Goal: Check status

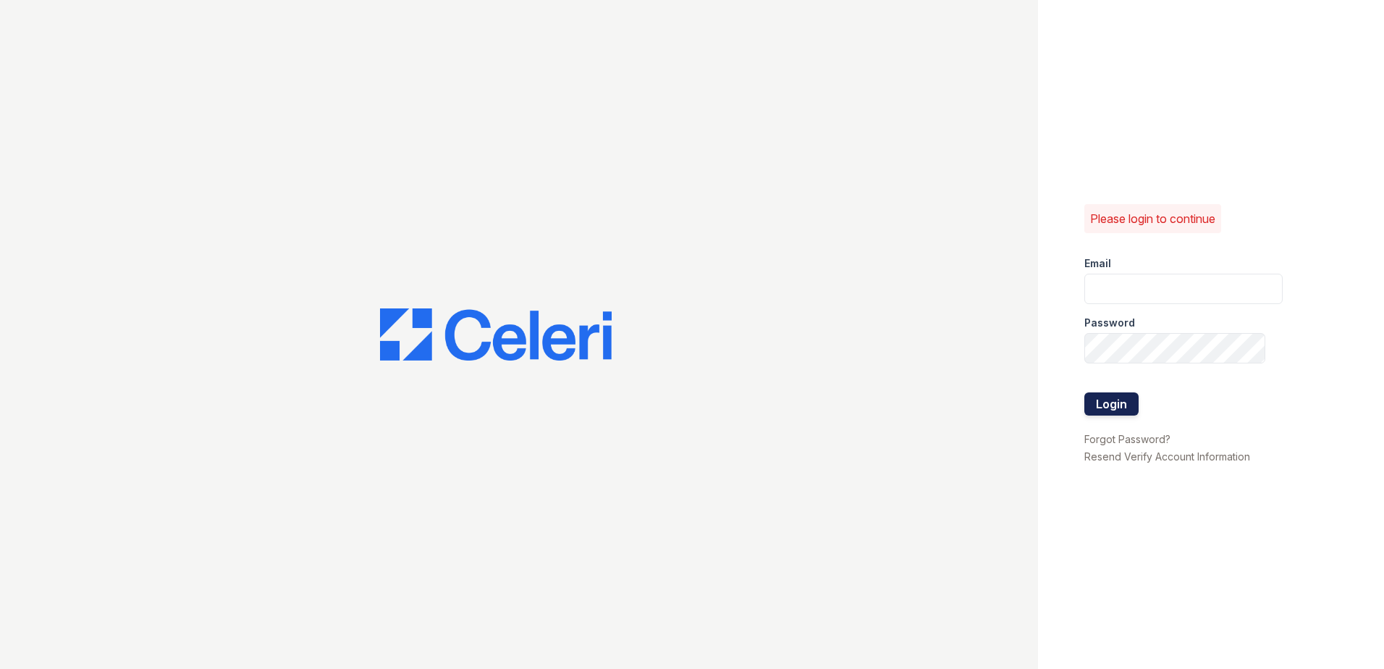
type input "[EMAIL_ADDRESS][DOMAIN_NAME]"
click at [1122, 405] on button "Login" at bounding box center [1111, 403] width 54 height 23
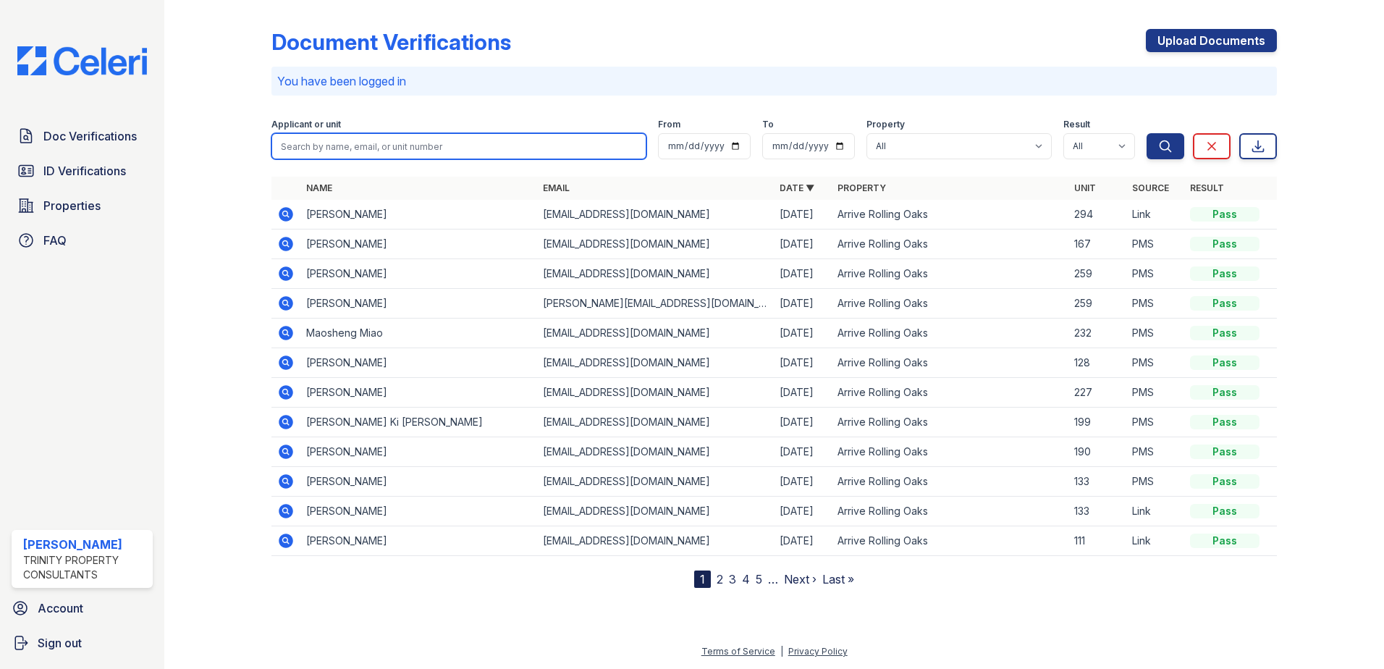
click at [401, 144] on input "search" at bounding box center [458, 146] width 375 height 26
type input "[PERSON_NAME]"
click at [1146, 133] on button "Search" at bounding box center [1165, 146] width 38 height 26
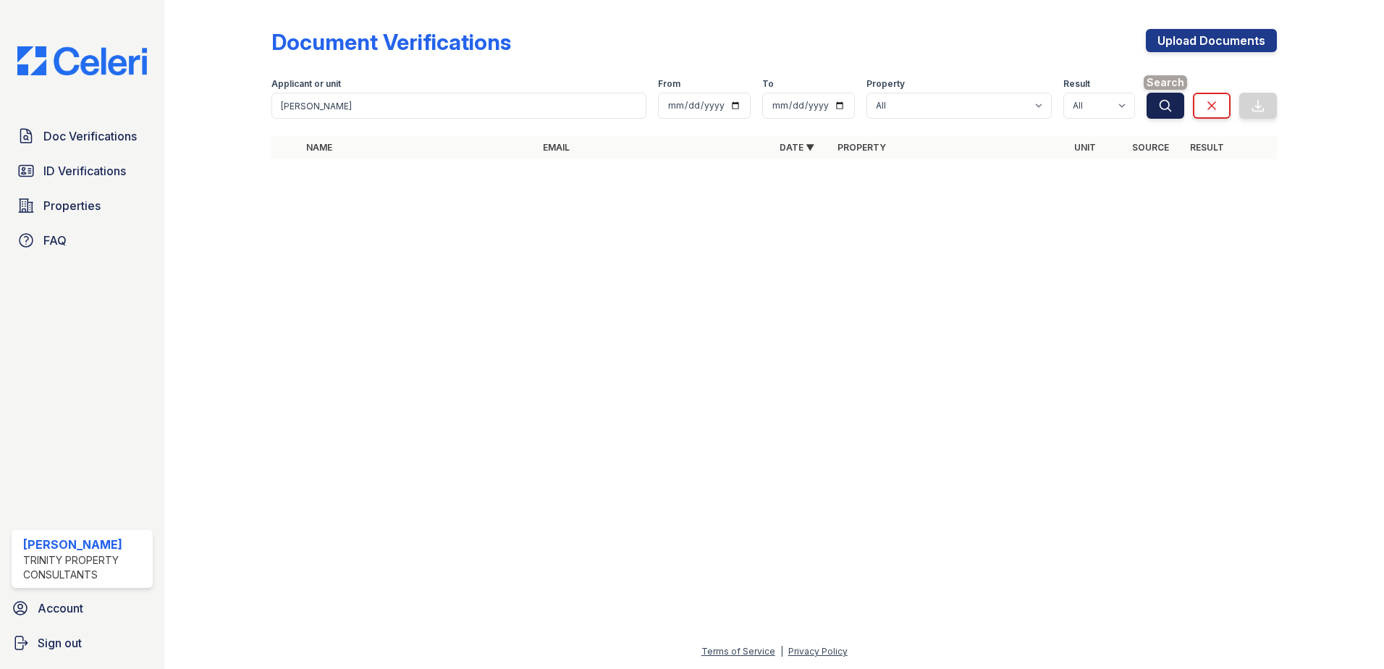
click at [1169, 101] on icon "submit" at bounding box center [1165, 105] width 14 height 14
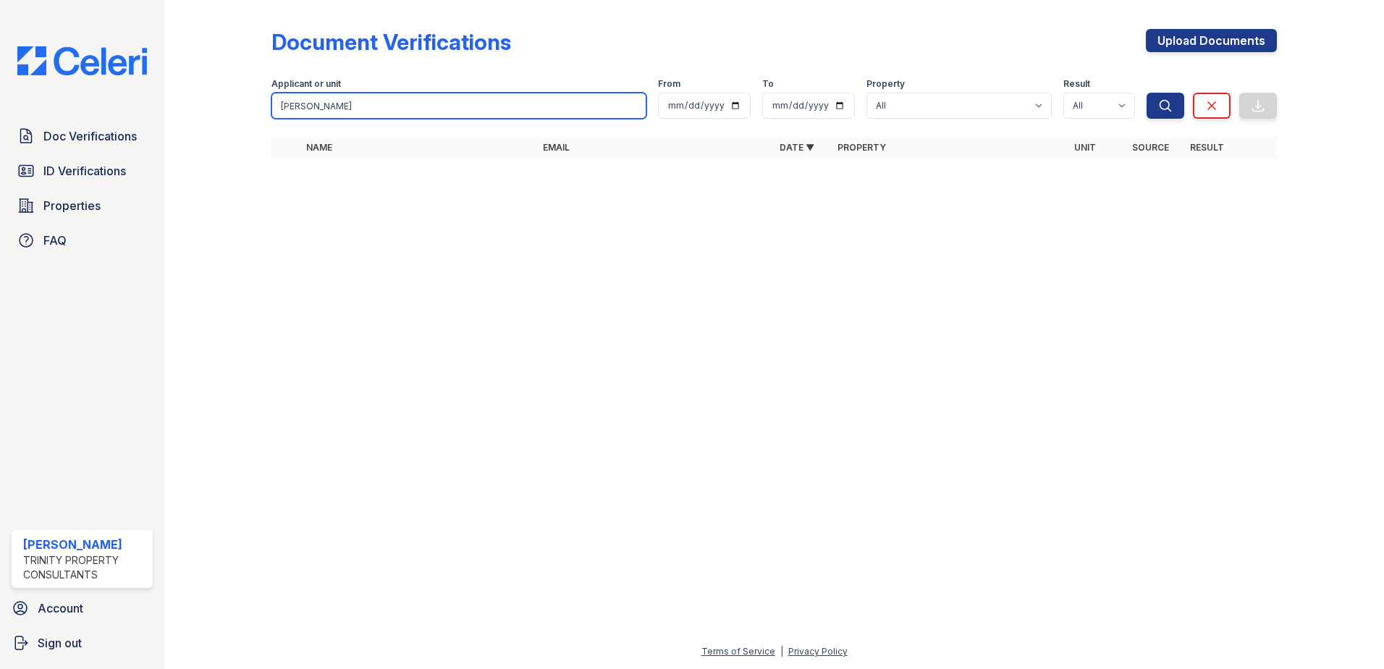
click at [403, 107] on input "zhang" at bounding box center [458, 106] width 375 height 26
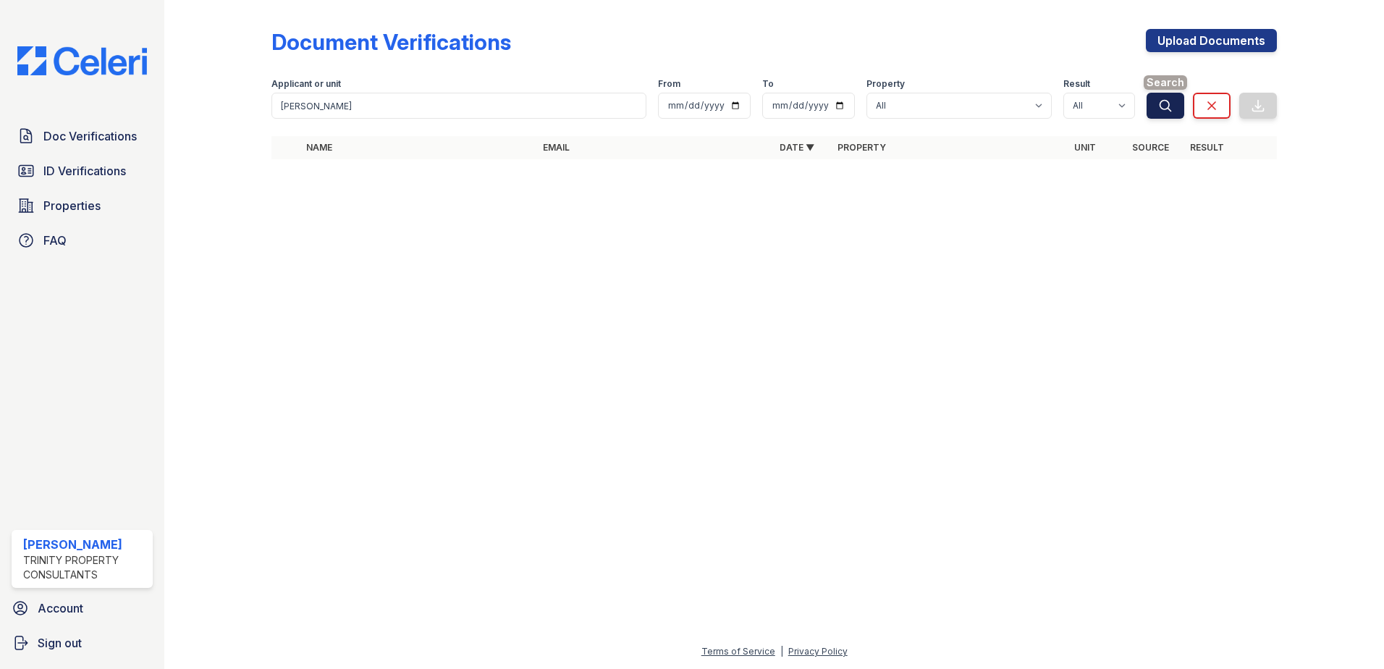
click at [1164, 96] on button "Search" at bounding box center [1165, 106] width 38 height 26
click at [105, 172] on span "ID Verifications" at bounding box center [84, 170] width 82 height 17
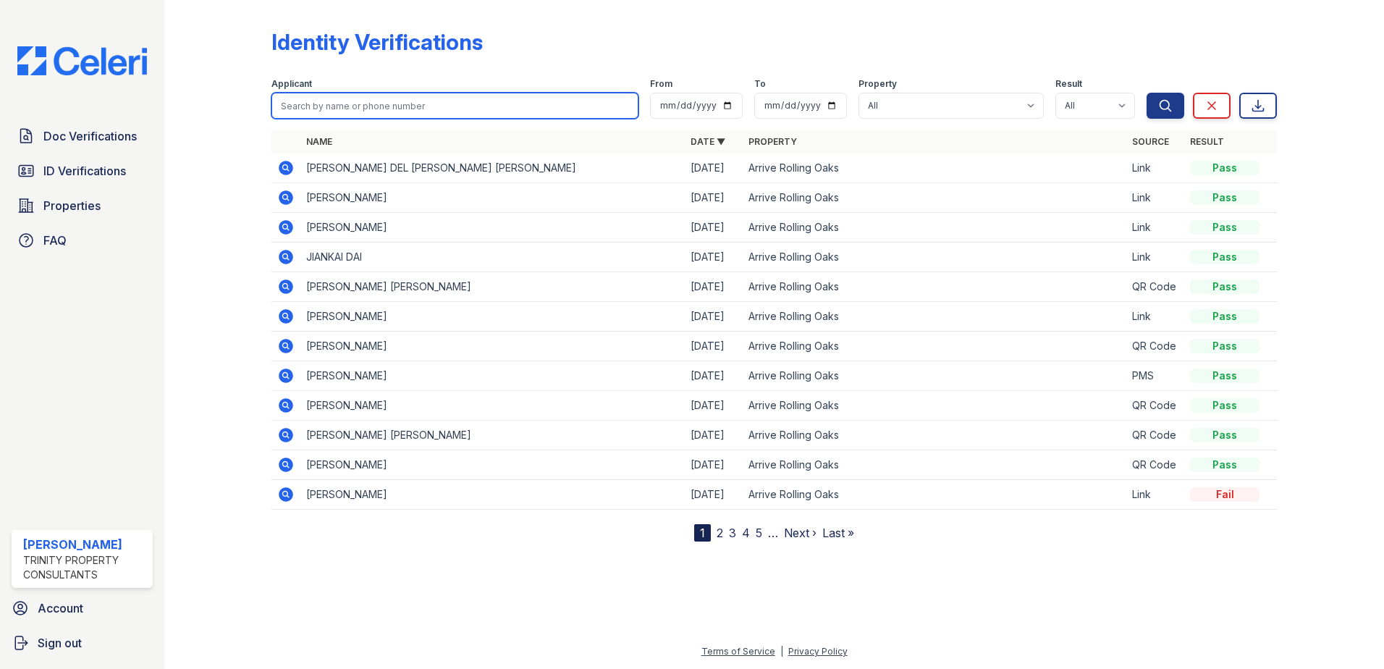
click at [361, 114] on input "search" at bounding box center [454, 106] width 367 height 26
type input "zhang"
click at [1146, 93] on button "Search" at bounding box center [1165, 106] width 38 height 26
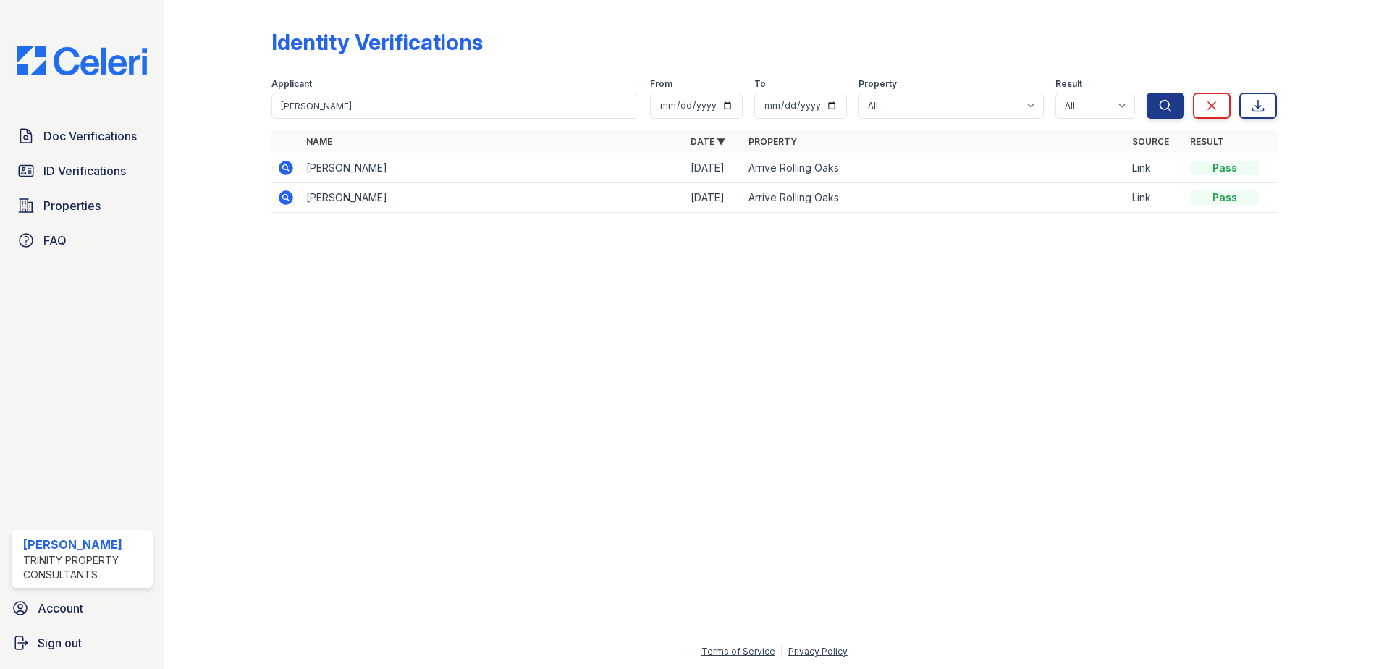
click at [283, 174] on icon at bounding box center [285, 167] width 17 height 17
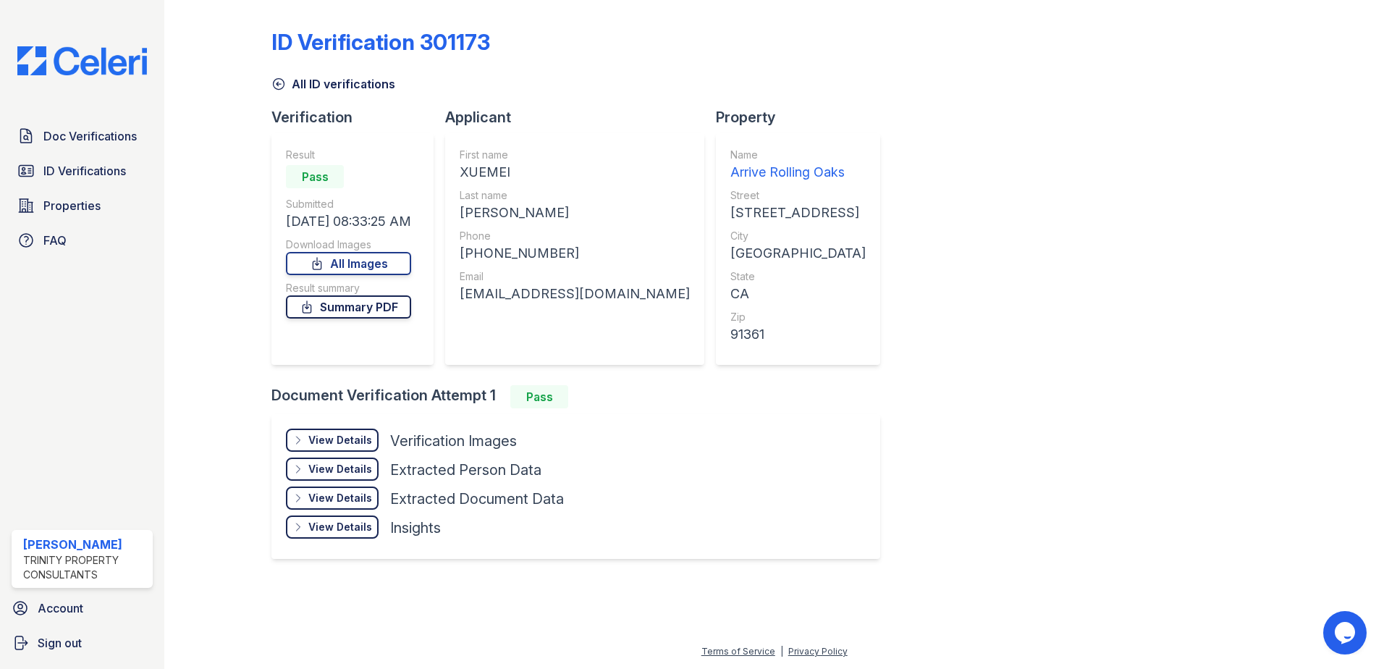
click at [382, 304] on link "Summary PDF" at bounding box center [348, 306] width 125 height 23
